Goal: Use online tool/utility: Utilize a website feature to perform a specific function

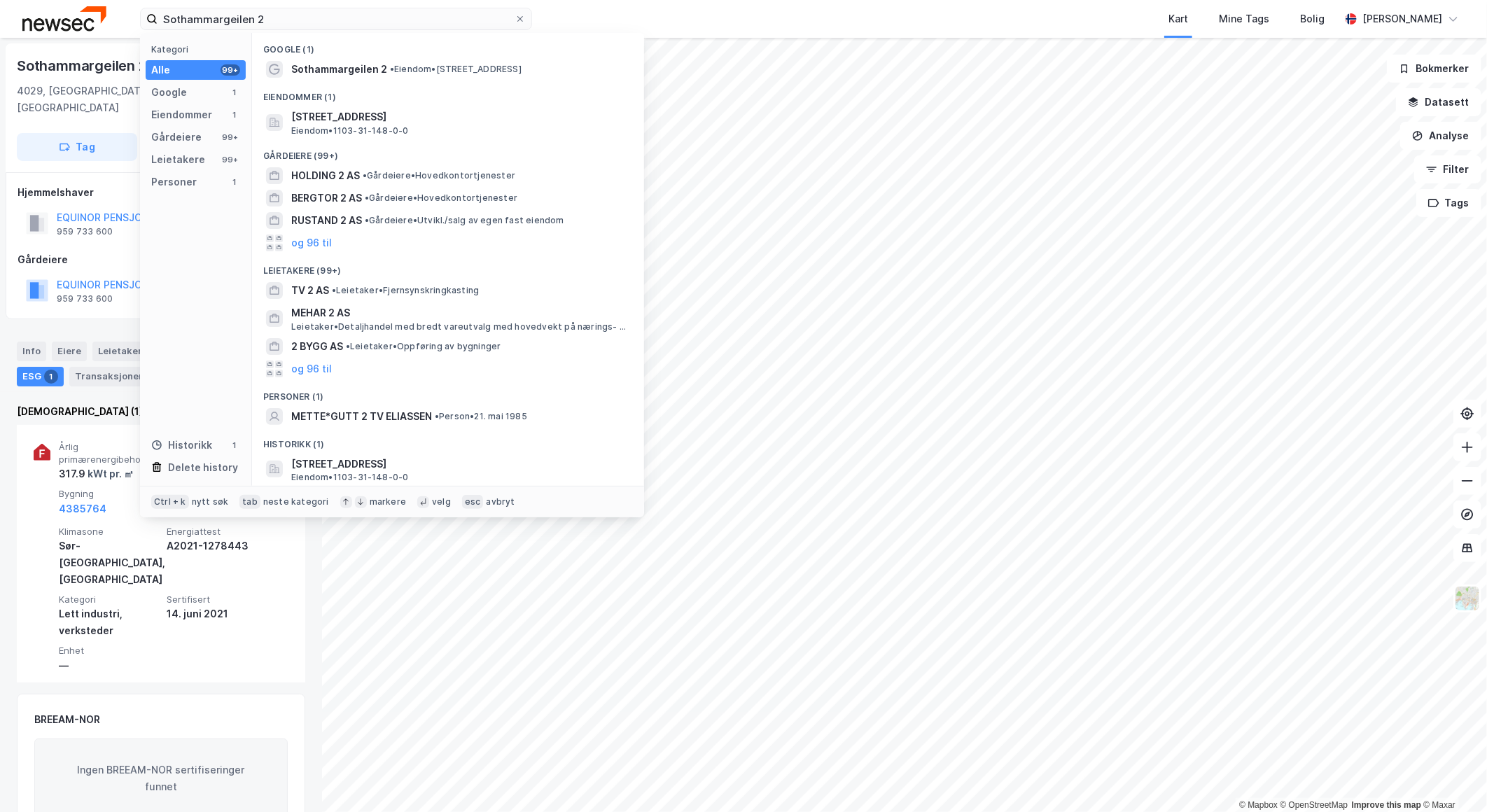
click at [705, 24] on div "Kart Mine Tags Bolig" at bounding box center [970, 19] width 741 height 38
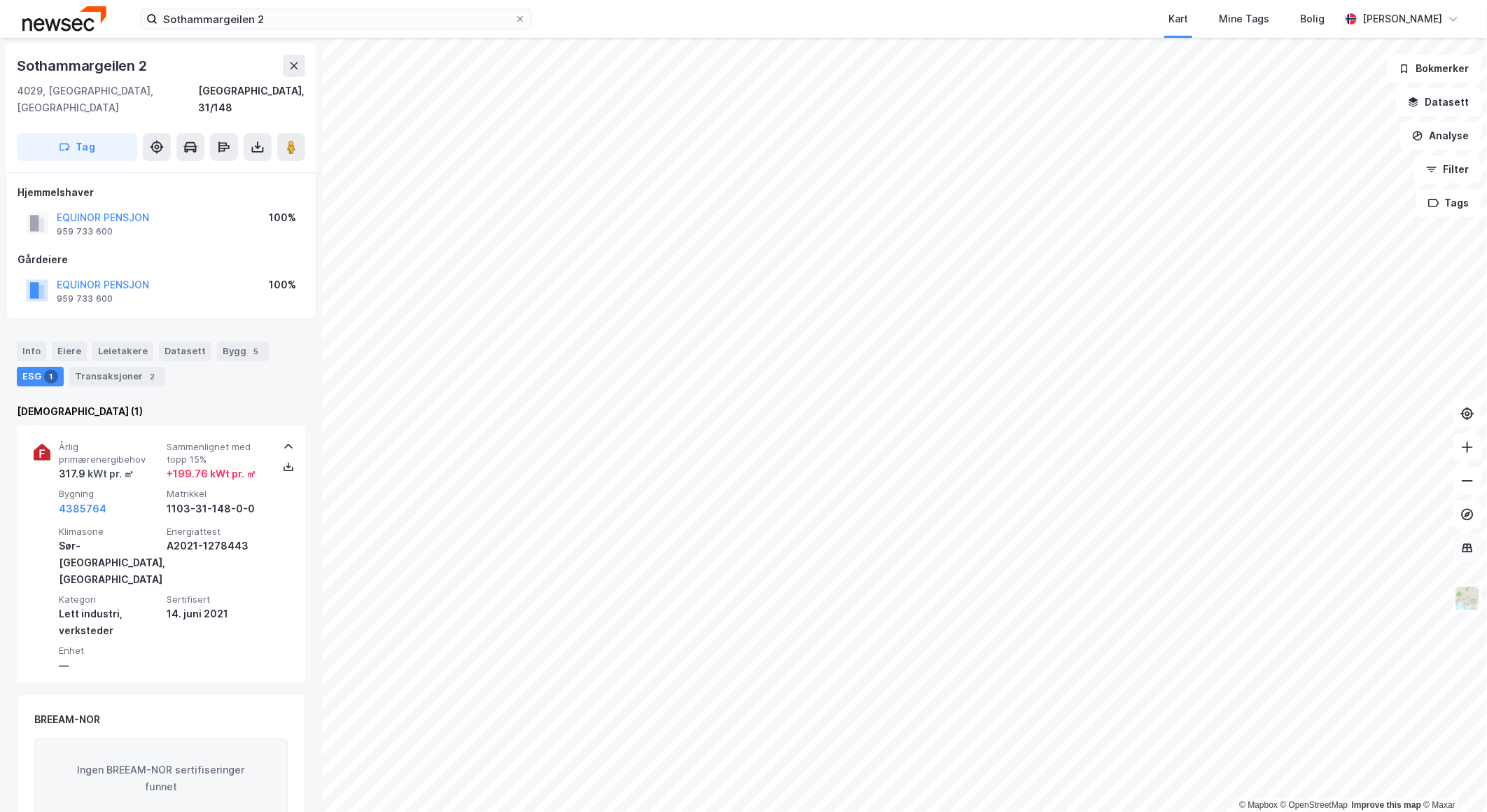
click at [1471, 561] on button at bounding box center [1468, 549] width 28 height 28
click at [1468, 555] on button at bounding box center [1468, 549] width 28 height 28
click at [1445, 134] on button "Analyse" at bounding box center [1442, 136] width 81 height 28
click at [1246, 163] on icon at bounding box center [1247, 166] width 11 height 11
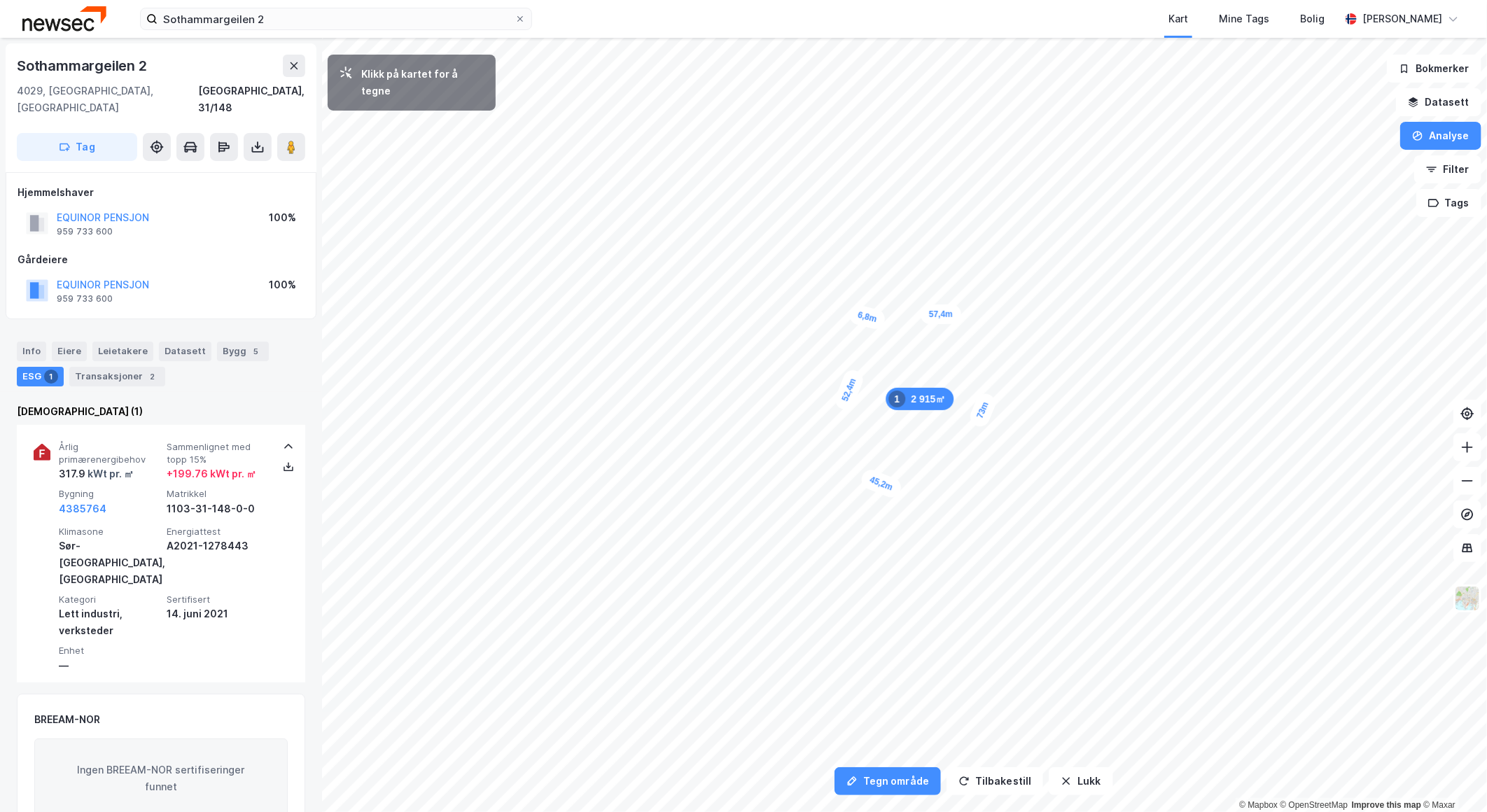
click at [858, 313] on div "6,8m" at bounding box center [868, 317] width 40 height 28
